Goal: Information Seeking & Learning: Learn about a topic

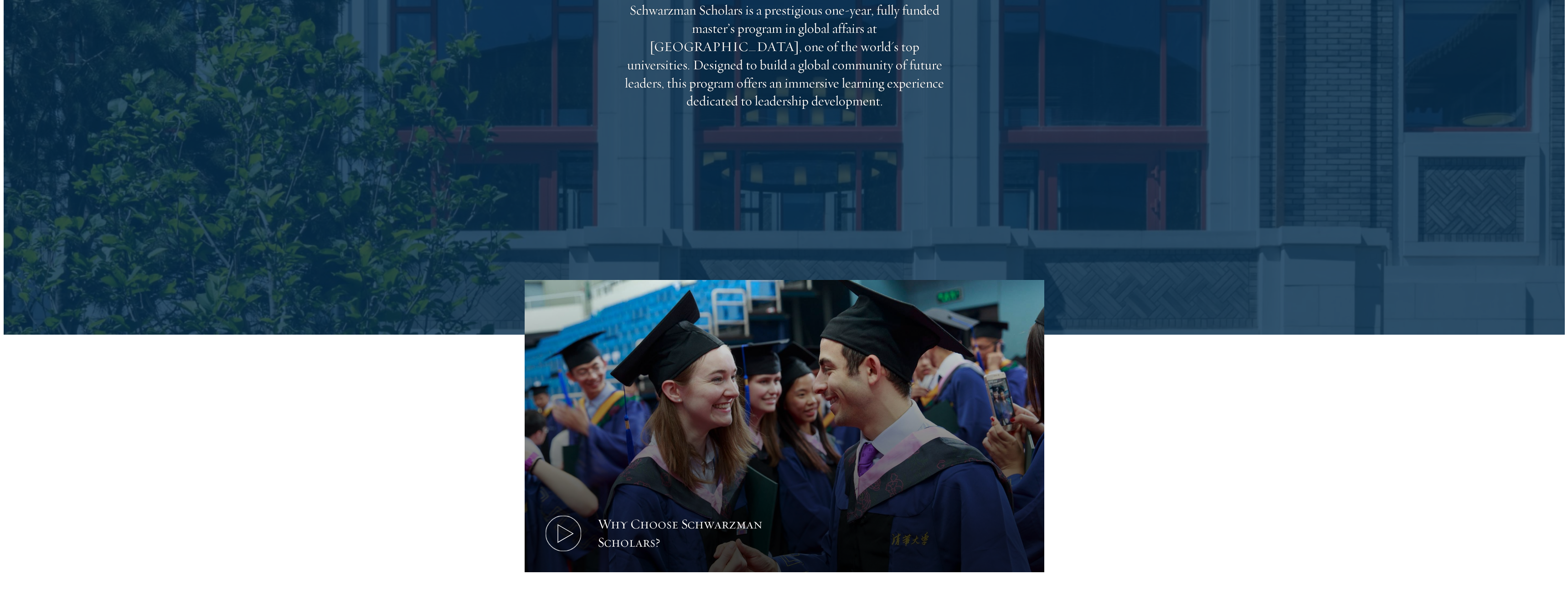
scroll to position [558, 0]
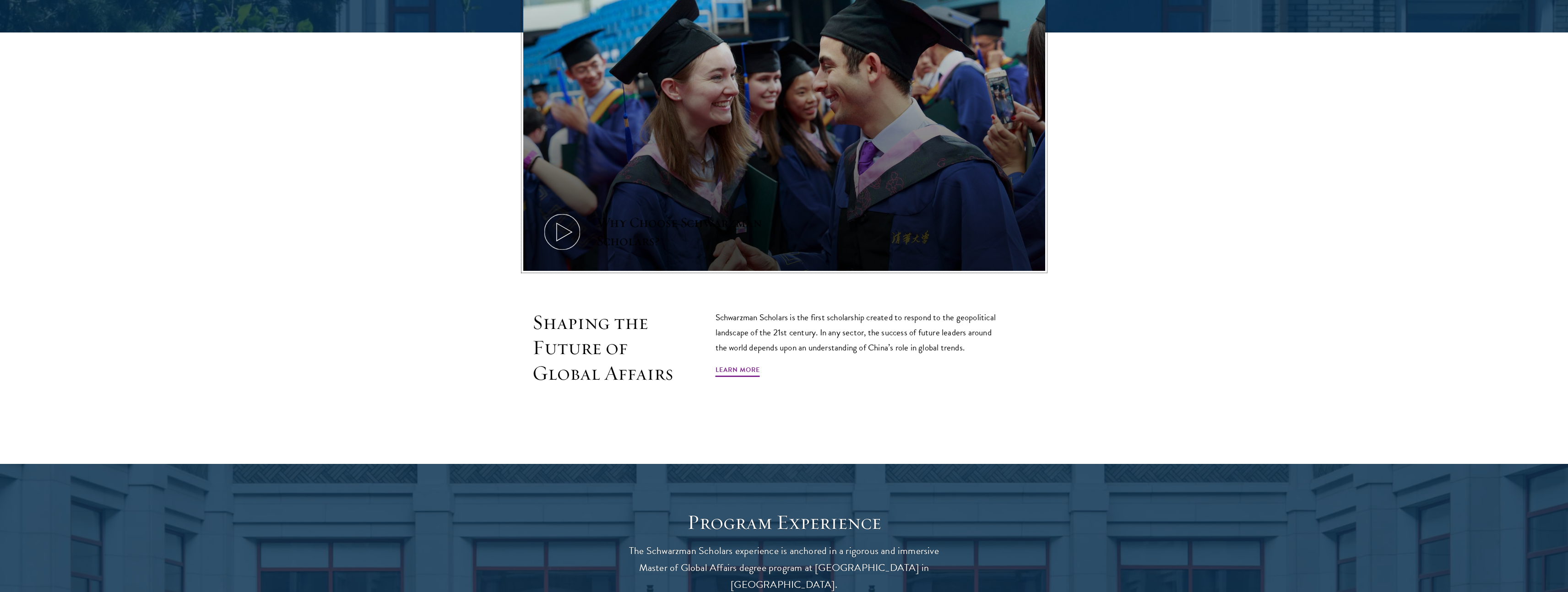
click at [565, 230] on icon at bounding box center [562, 232] width 41 height 41
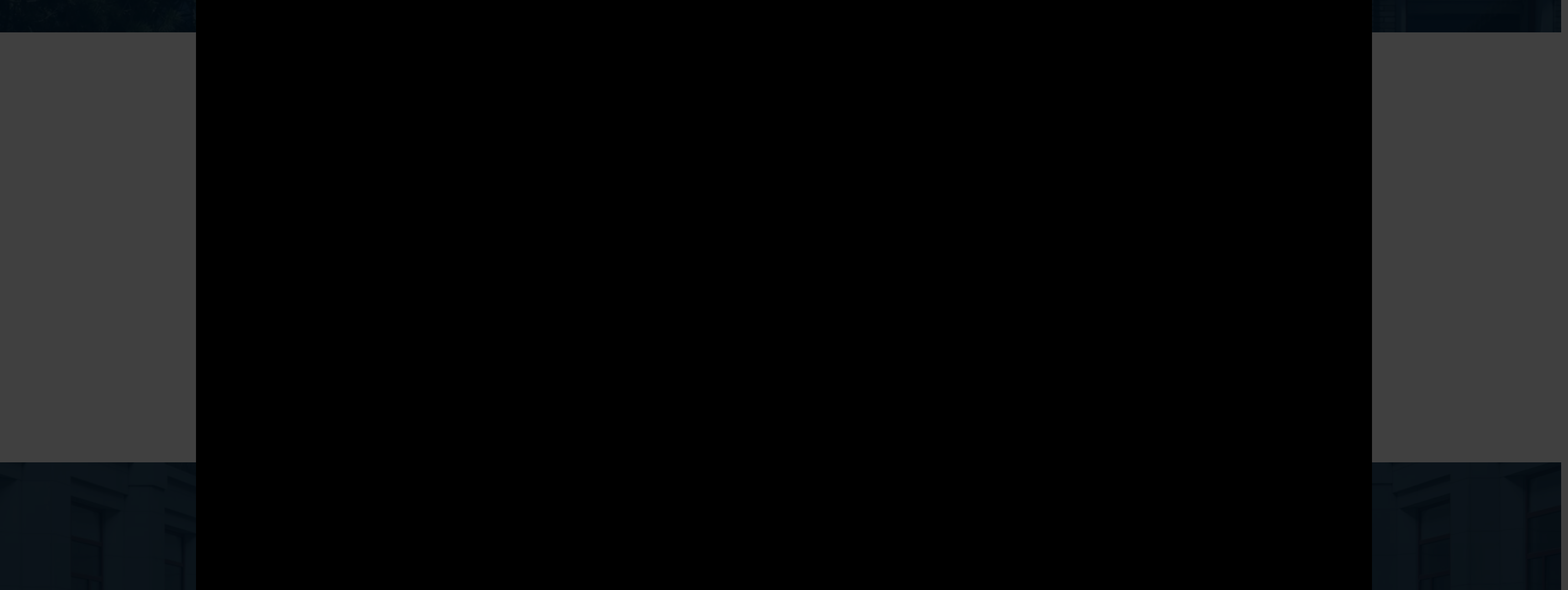
click at [1438, 191] on div at bounding box center [784, 295] width 1568 height 590
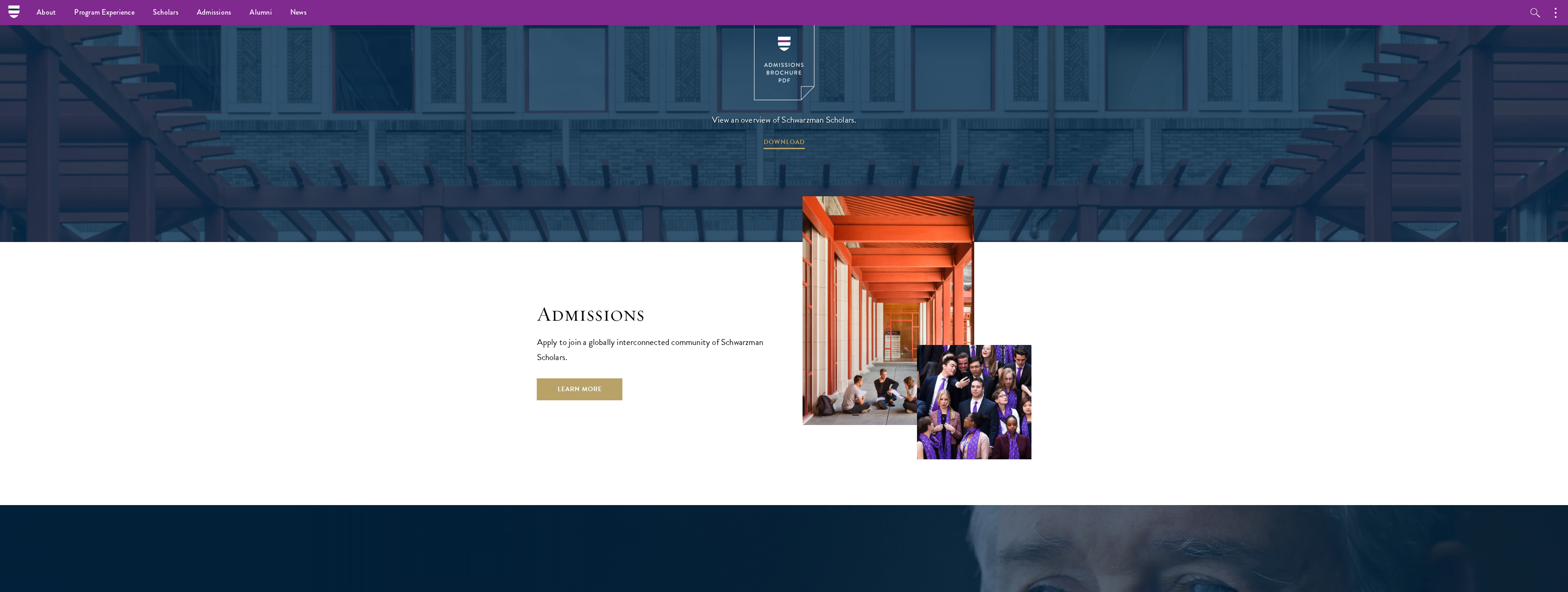
scroll to position [1524, 0]
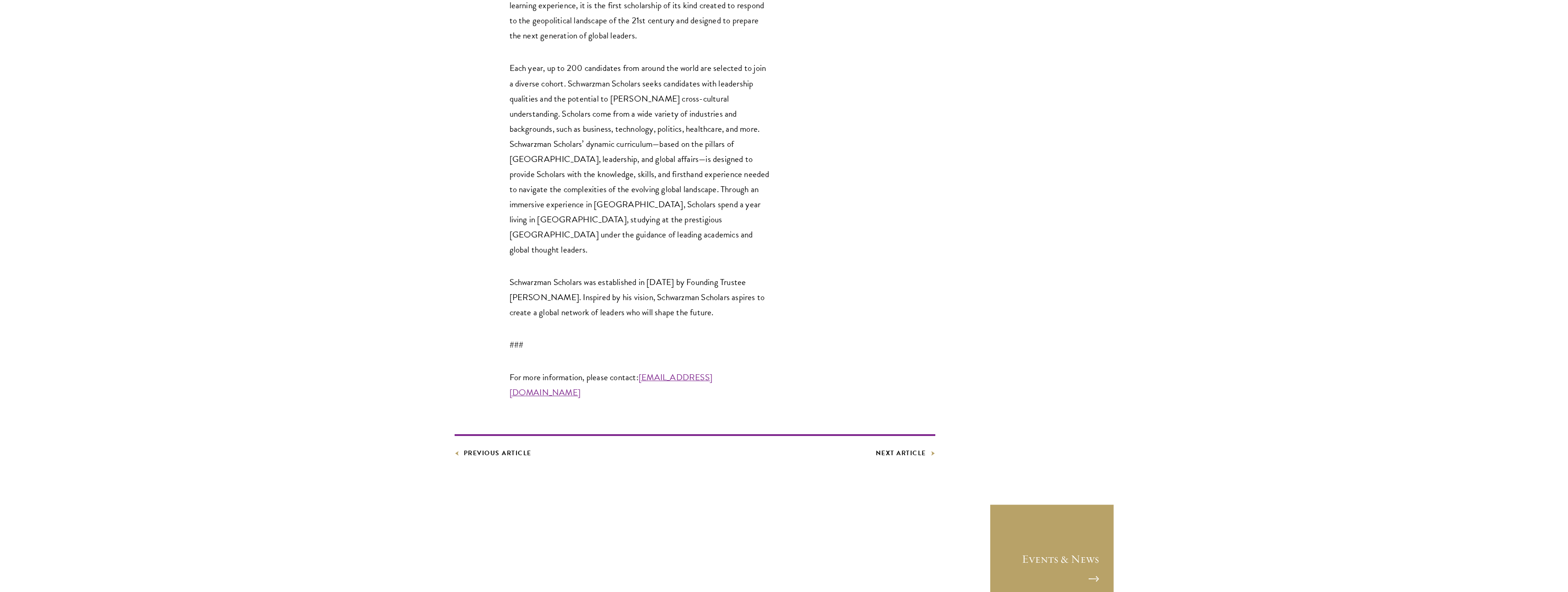
scroll to position [2089, 0]
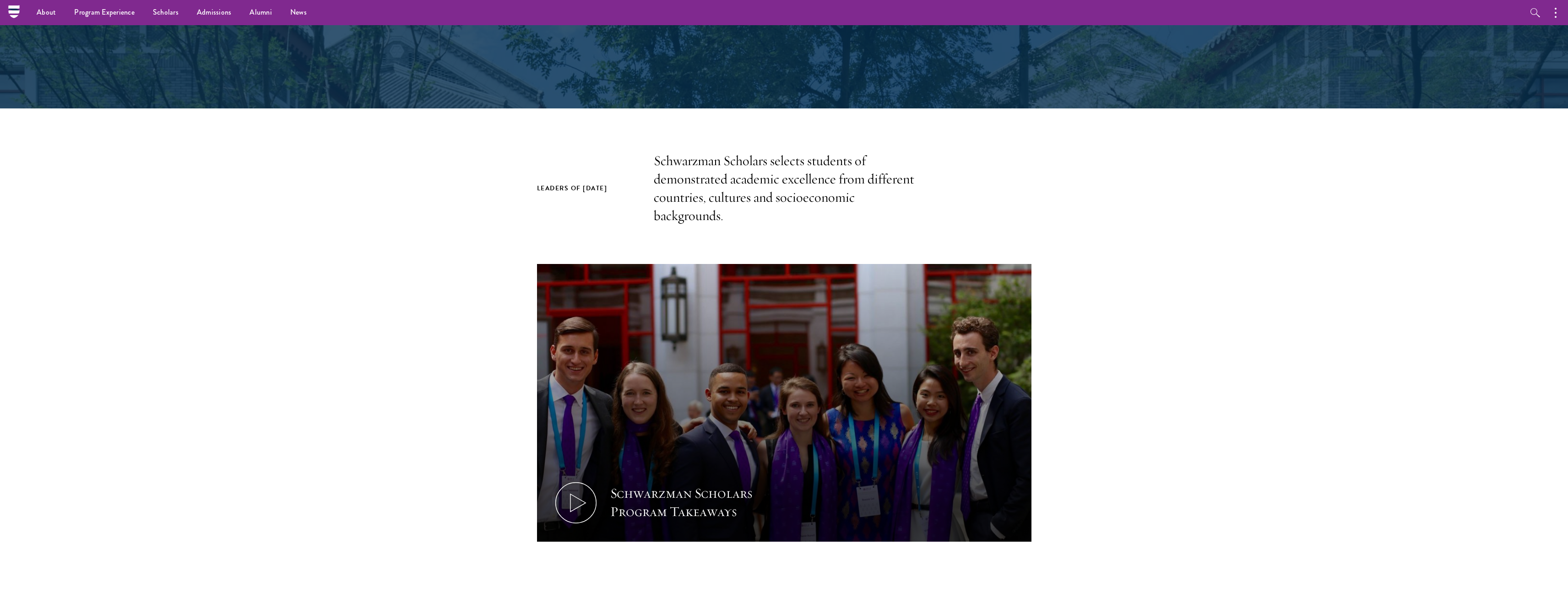
scroll to position [162, 0]
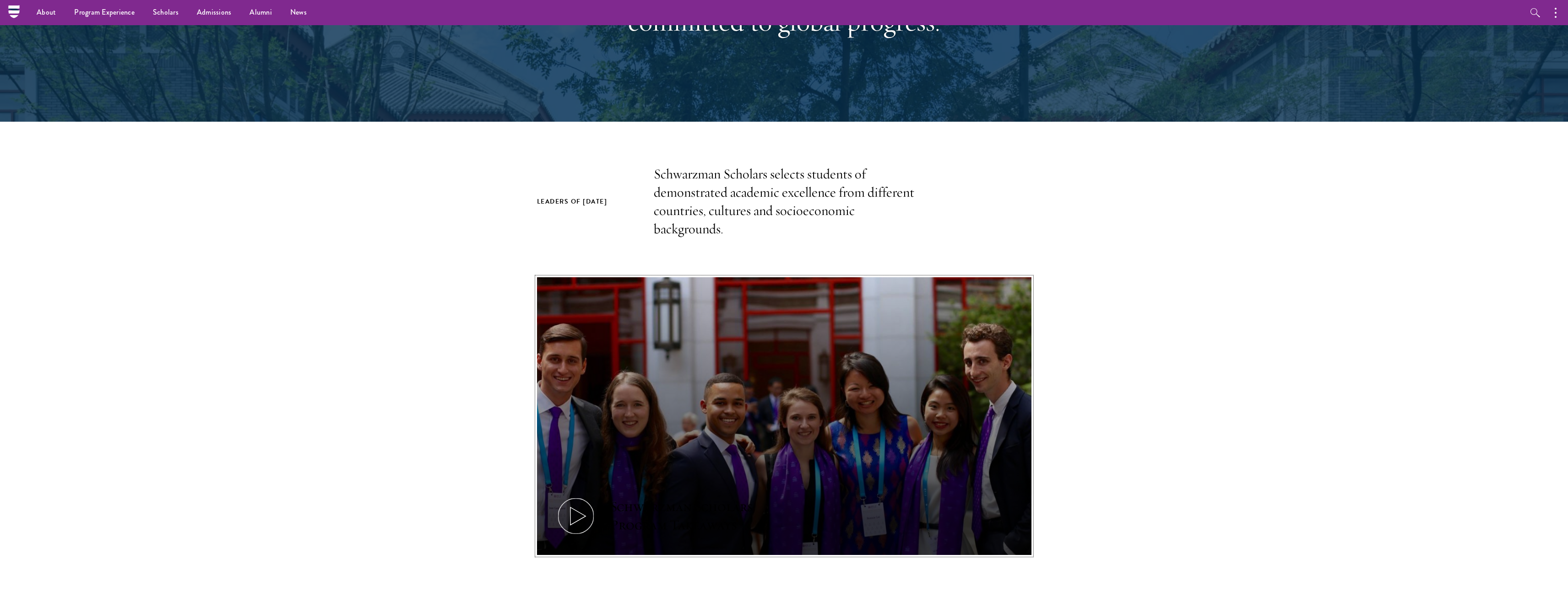
click at [566, 508] on icon at bounding box center [576, 516] width 41 height 41
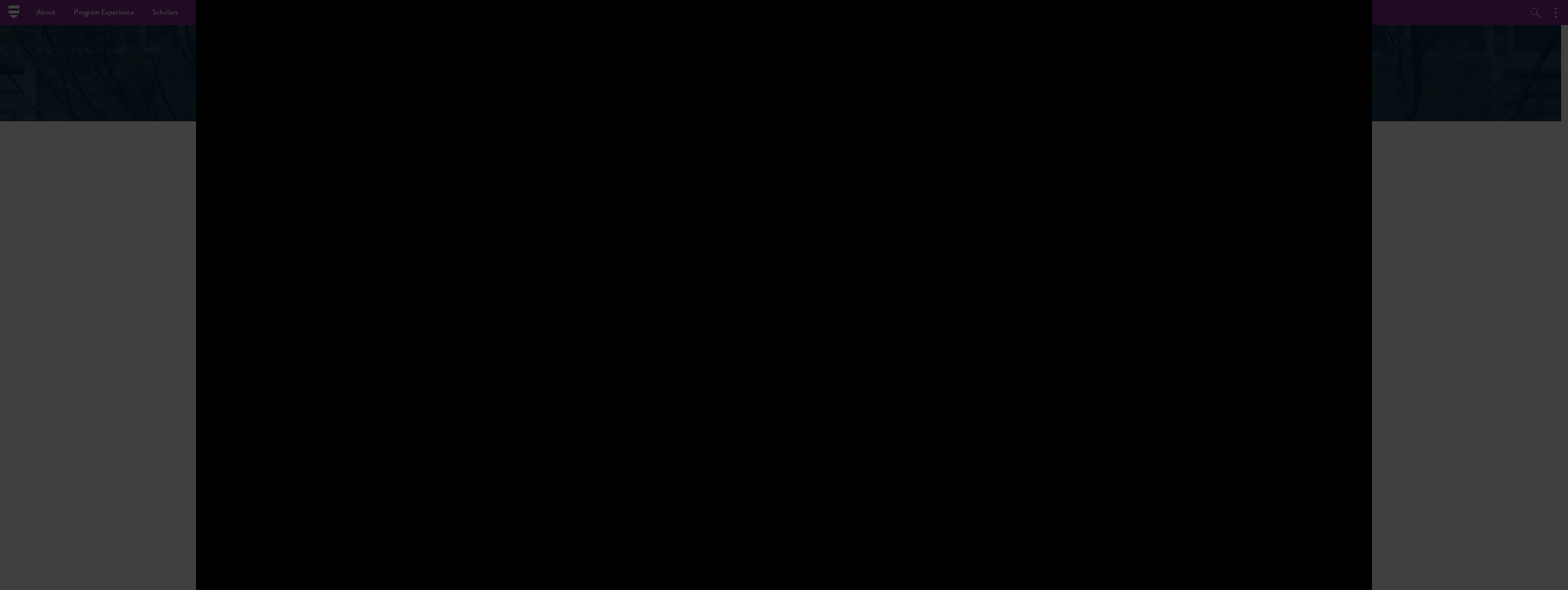
click at [1560, 325] on div at bounding box center [784, 295] width 1568 height 590
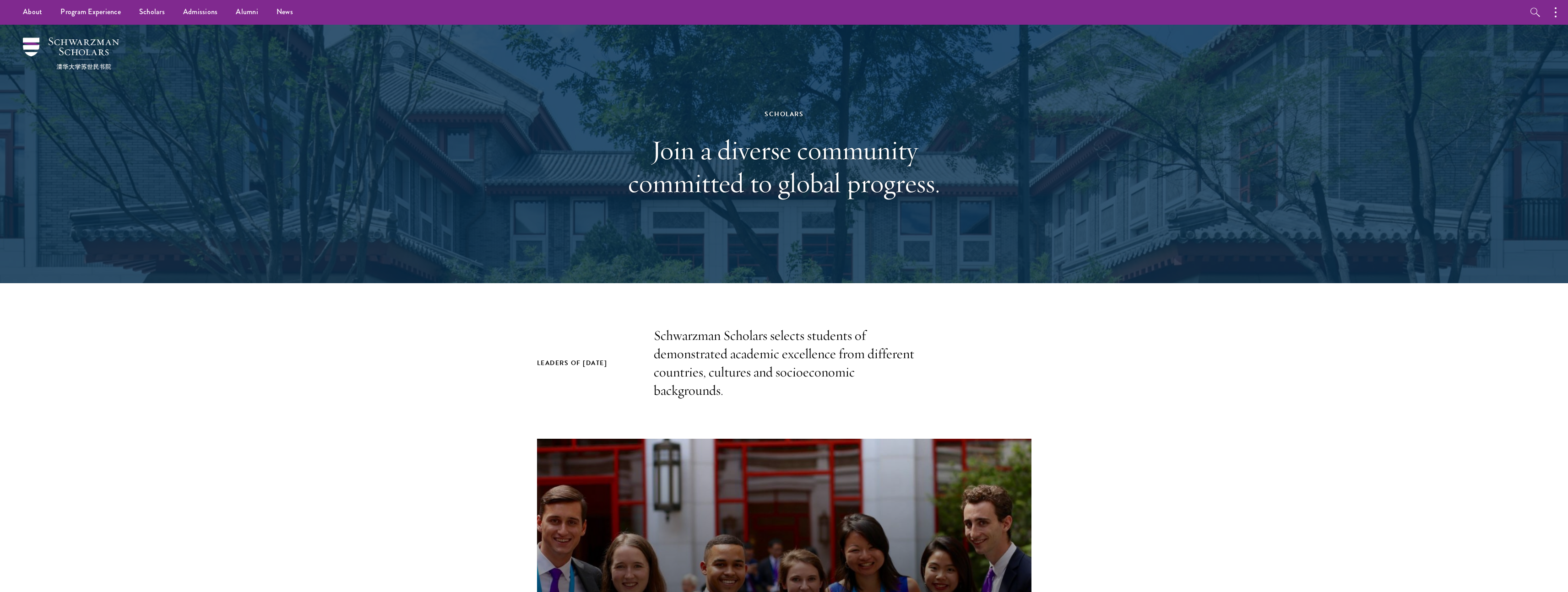
scroll to position [0, 0]
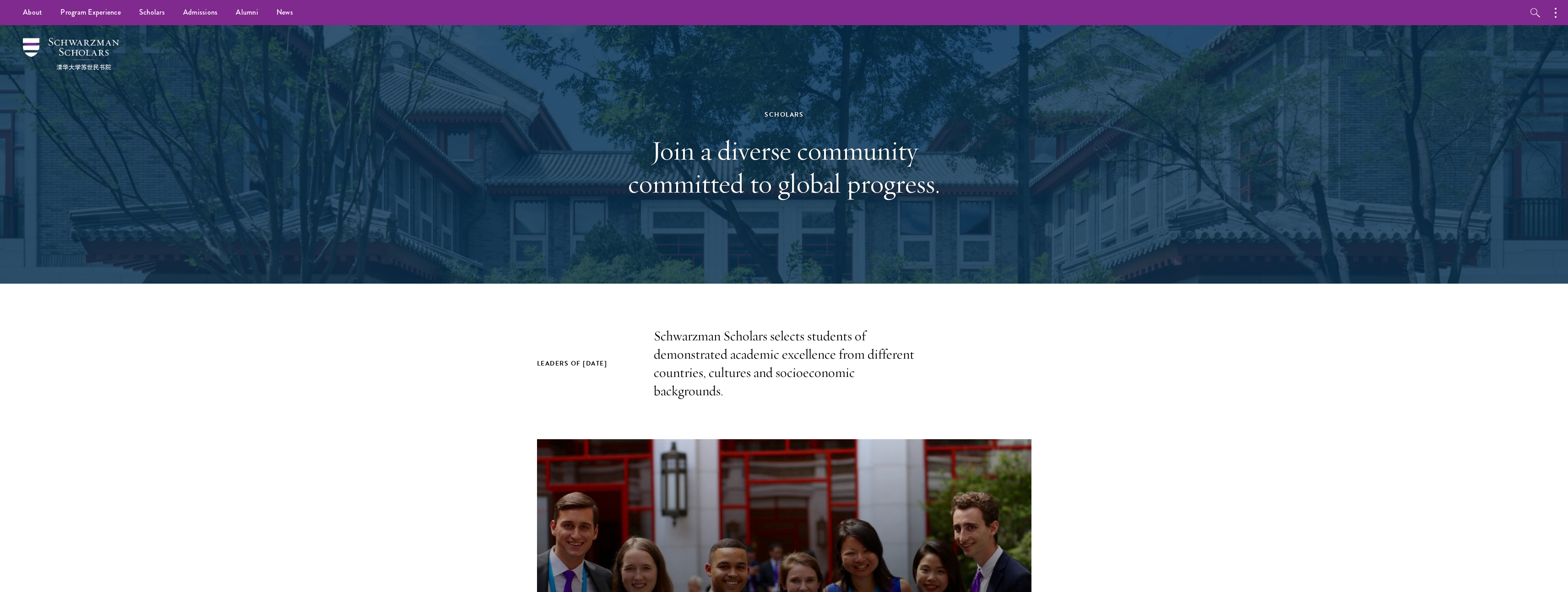
drag, startPoint x: 876, startPoint y: 85, endPoint x: 813, endPoint y: 19, distance: 91.2
